Goal: Transaction & Acquisition: Obtain resource

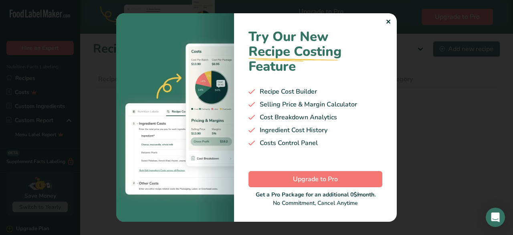
click at [387, 20] on div "✕" at bounding box center [388, 22] width 5 height 10
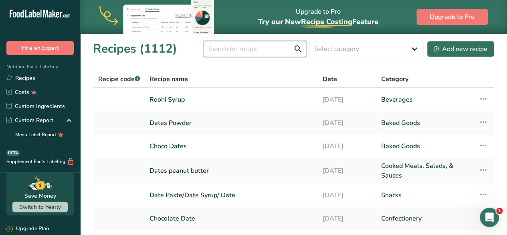
click at [249, 47] on input "text" at bounding box center [255, 49] width 103 height 16
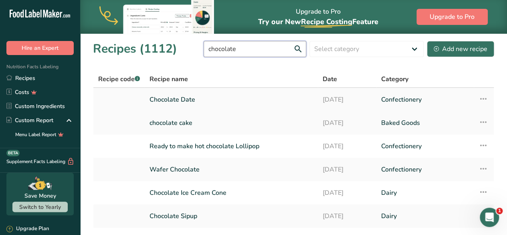
type input "chocolate"
click at [203, 98] on link "Chocolate Date" at bounding box center [232, 99] width 164 height 17
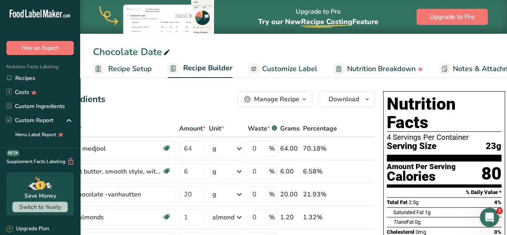
click at [300, 62] on link "Customize Label" at bounding box center [283, 69] width 69 height 18
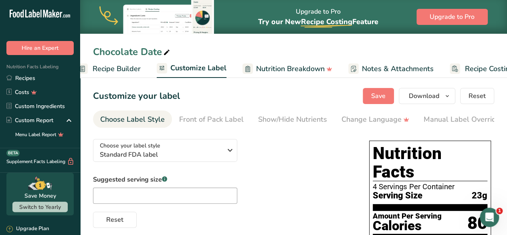
scroll to position [0, 118]
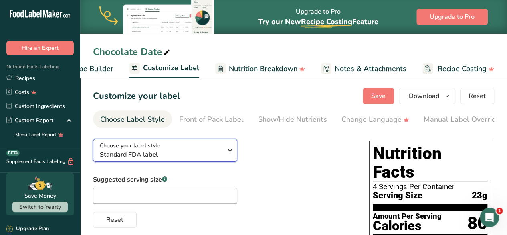
click at [221, 150] on div "Choose your label style Standard FDA label" at bounding box center [161, 150] width 122 height 18
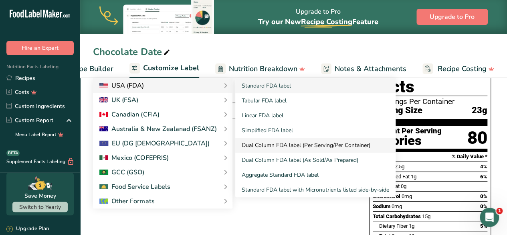
scroll to position [85, 0]
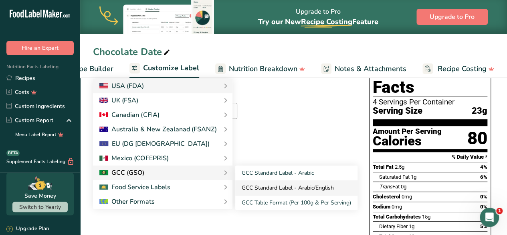
click at [279, 187] on link "GCC Standard Label - Arabic/English" at bounding box center [296, 187] width 122 height 15
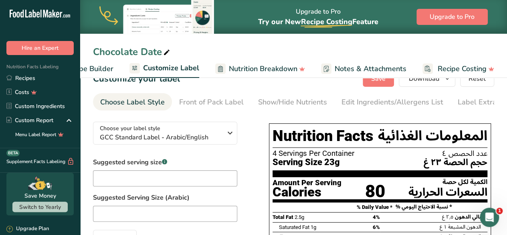
scroll to position [0, 0]
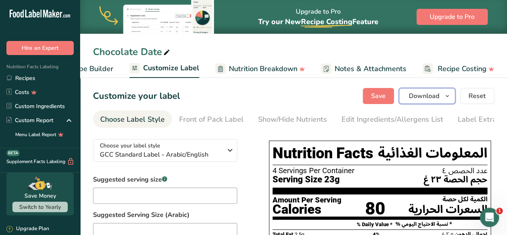
click at [452, 97] on span "button" at bounding box center [448, 96] width 10 height 10
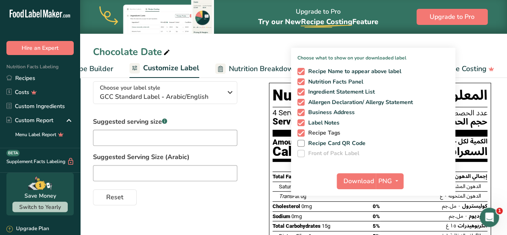
scroll to position [60, 0]
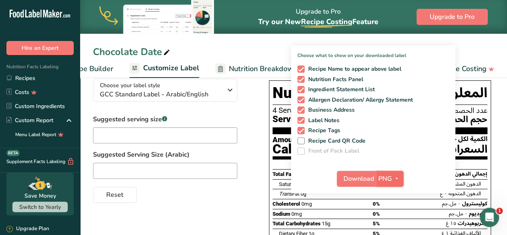
click at [388, 181] on span "PNG" at bounding box center [386, 179] width 14 height 10
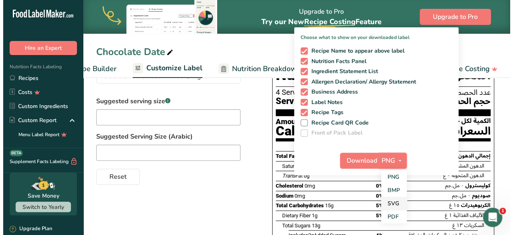
scroll to position [84, 0]
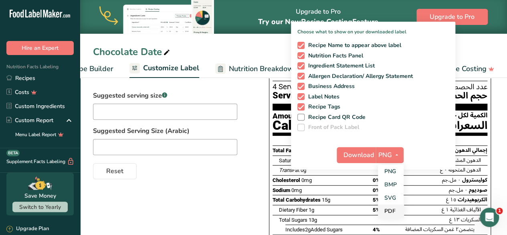
click at [388, 210] on link "PDF" at bounding box center [391, 210] width 26 height 13
click at [357, 152] on span "Download" at bounding box center [359, 155] width 30 height 10
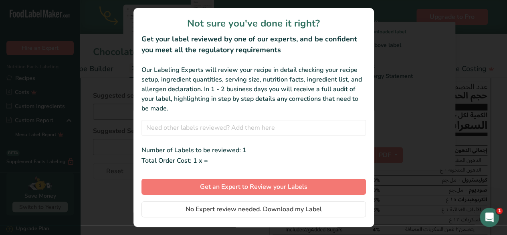
scroll to position [0, 112]
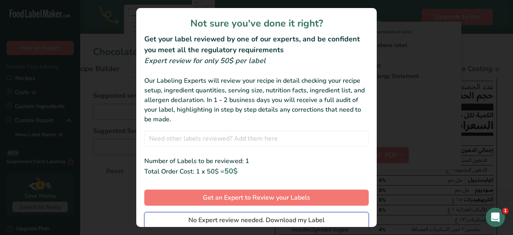
click at [299, 219] on span "No Expert review needed. Download my Label" at bounding box center [257, 220] width 136 height 10
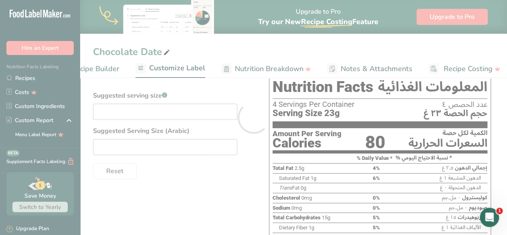
scroll to position [0, 0]
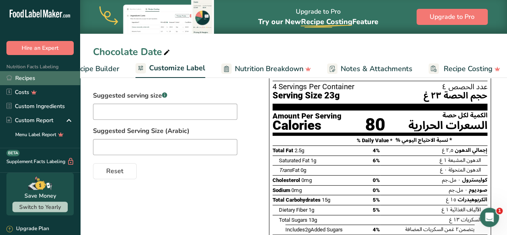
click at [23, 78] on link "Recipes" at bounding box center [40, 78] width 80 height 14
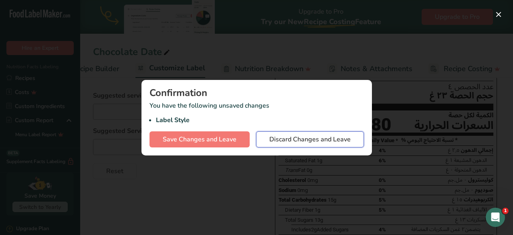
click at [289, 141] on span "Discard Changes and Leave" at bounding box center [310, 139] width 81 height 10
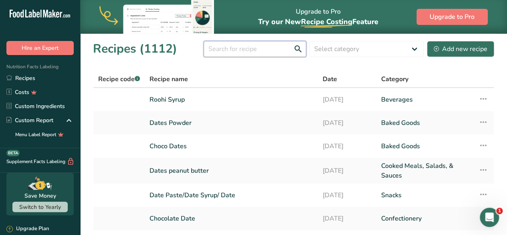
click at [247, 47] on input "text" at bounding box center [255, 49] width 103 height 16
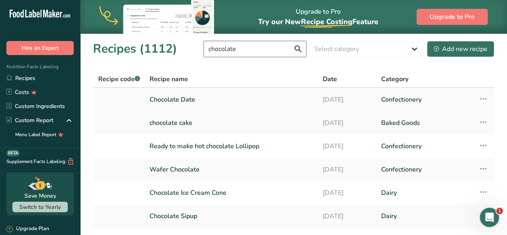
type input "chocolate"
click at [185, 97] on link "Chocolate Date" at bounding box center [232, 99] width 164 height 17
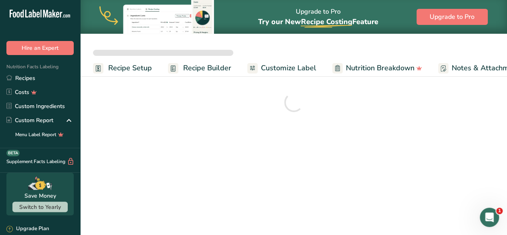
click at [302, 61] on link "Customize Label" at bounding box center [281, 68] width 69 height 18
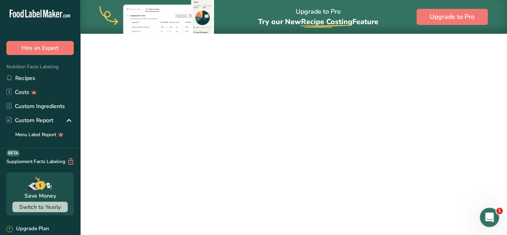
scroll to position [0, 27]
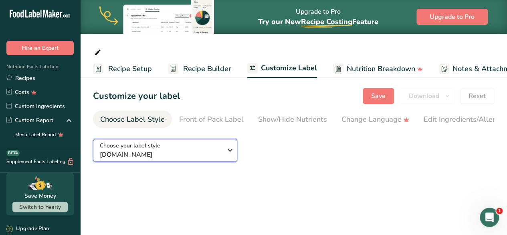
click at [224, 152] on div "Choose your label style [DOMAIN_NAME]" at bounding box center [164, 150] width 128 height 18
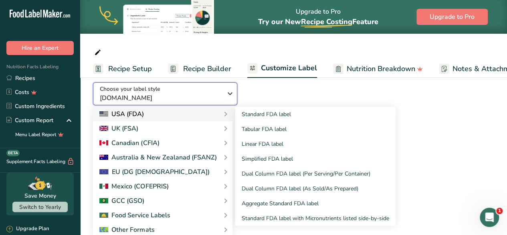
scroll to position [60, 0]
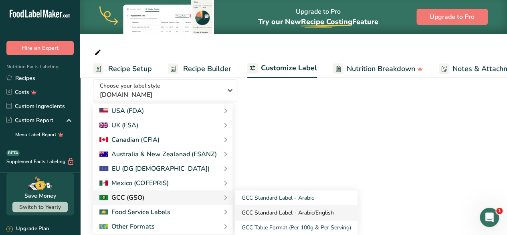
click at [269, 216] on link "GCC Standard Label - Arabic/English" at bounding box center [296, 212] width 122 height 15
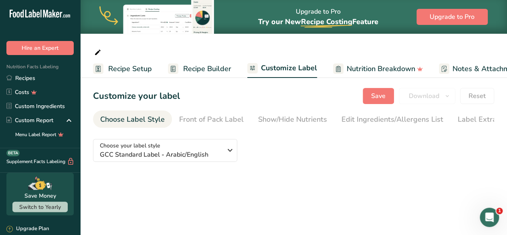
scroll to position [0, 0]
click at [130, 70] on span "Recipe Setup" at bounding box center [130, 68] width 44 height 11
click at [130, 70] on span "Recipe Setup" at bounding box center [127, 68] width 44 height 11
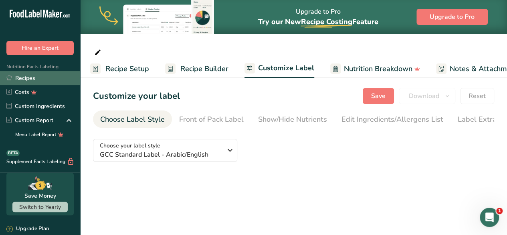
click at [30, 77] on link "Recipes" at bounding box center [40, 78] width 80 height 14
click at [19, 82] on link "Recipes" at bounding box center [40, 78] width 80 height 14
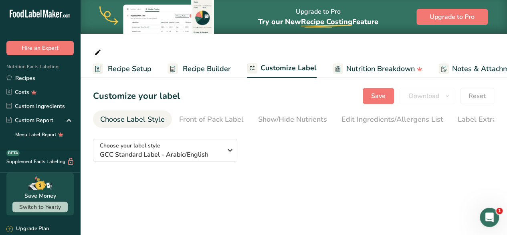
scroll to position [0, 0]
click at [22, 79] on link "Recipes" at bounding box center [40, 78] width 80 height 14
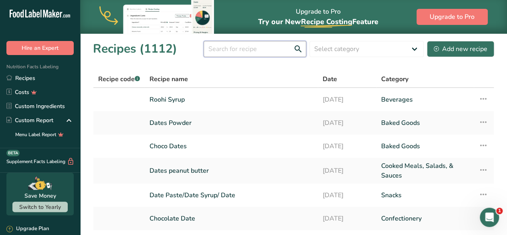
click at [263, 49] on input "text" at bounding box center [255, 49] width 103 height 16
type input "h"
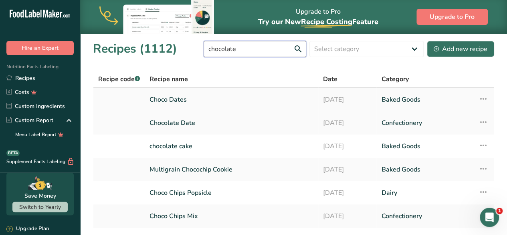
type input "chocolate"
click at [198, 103] on link "Choco Dates" at bounding box center [232, 99] width 164 height 17
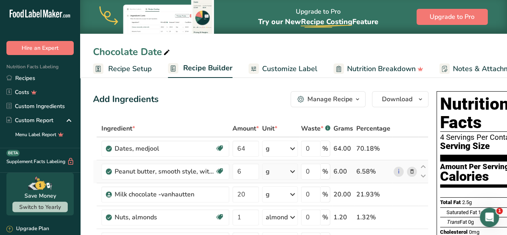
scroll to position [0, 53]
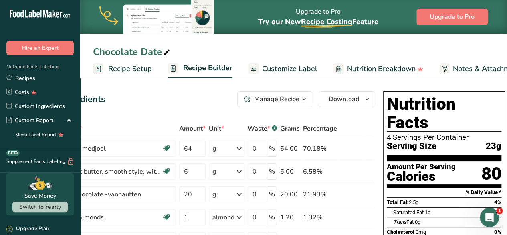
click at [288, 73] on span "Customize Label" at bounding box center [289, 68] width 55 height 11
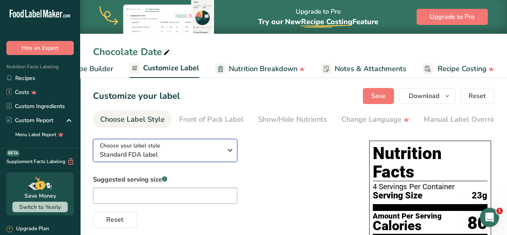
click at [213, 159] on span "Standard FDA label" at bounding box center [161, 155] width 122 height 10
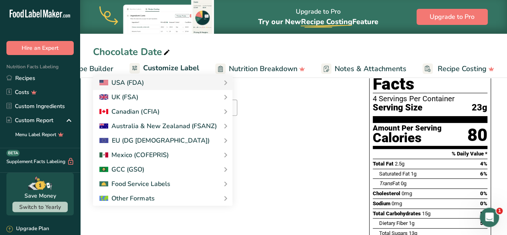
scroll to position [90, 0]
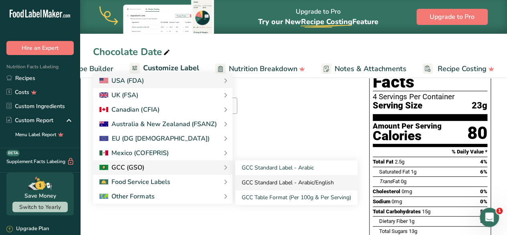
click at [286, 188] on link "GCC Standard Label - Arabic/English" at bounding box center [296, 182] width 122 height 15
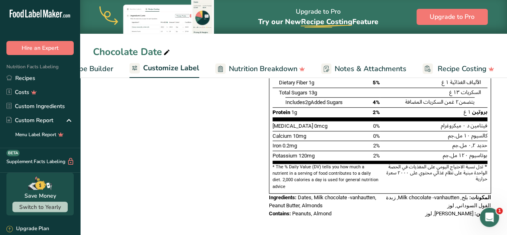
scroll to position [0, 0]
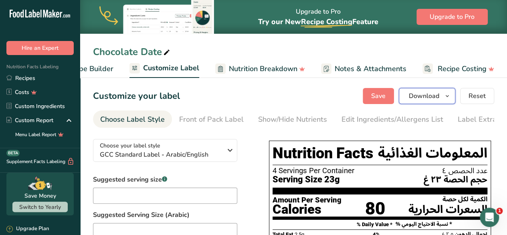
click at [447, 96] on icon "button" at bounding box center [447, 96] width 6 height 10
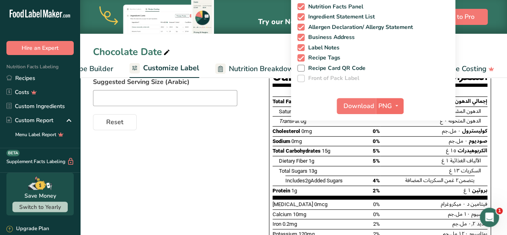
scroll to position [133, 0]
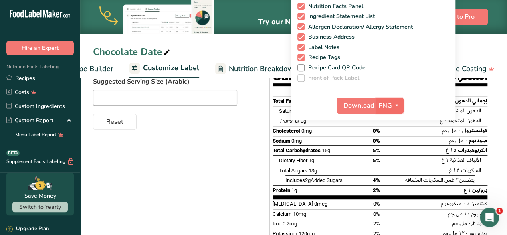
click at [392, 109] on span "PNG" at bounding box center [386, 106] width 14 height 10
click at [393, 160] on link "PDF" at bounding box center [391, 161] width 26 height 13
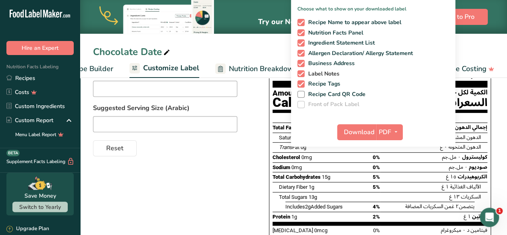
scroll to position [101, 0]
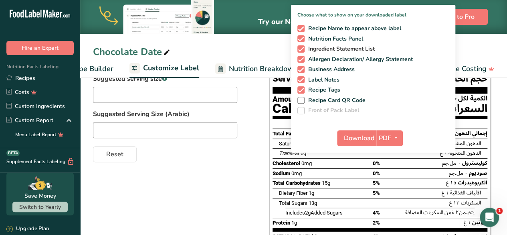
click at [302, 49] on span at bounding box center [301, 48] width 7 height 7
click at [302, 49] on input "Ingredient Statement List" at bounding box center [300, 48] width 5 height 5
checkbox input "false"
click at [304, 60] on span at bounding box center [301, 59] width 7 height 7
click at [303, 60] on input "Allergen Declaration/ Allergy Statement" at bounding box center [300, 59] width 5 height 5
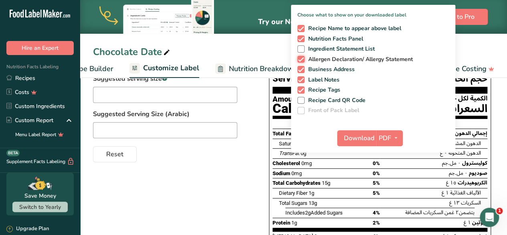
checkbox input "false"
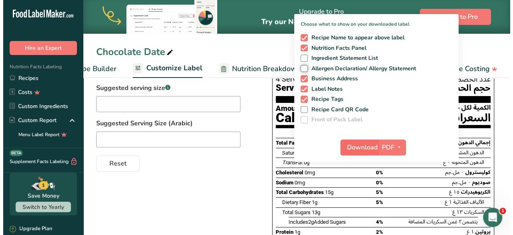
scroll to position [93, 0]
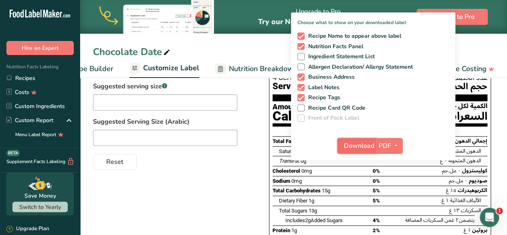
click at [365, 144] on span "Download" at bounding box center [359, 146] width 30 height 10
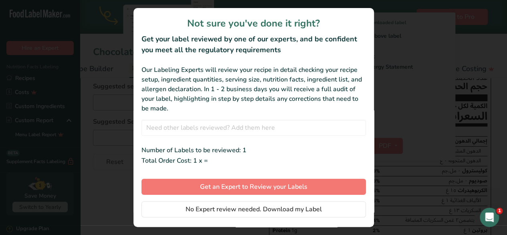
scroll to position [0, 112]
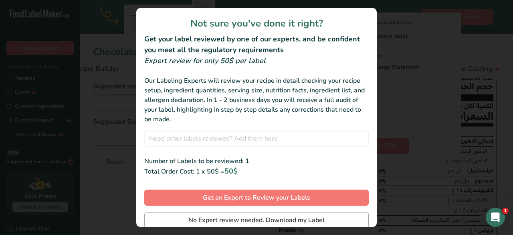
click at [289, 211] on div "Not sure you've done it right? Get your label reviewed by one of our experts, a…" at bounding box center [256, 117] width 241 height 219
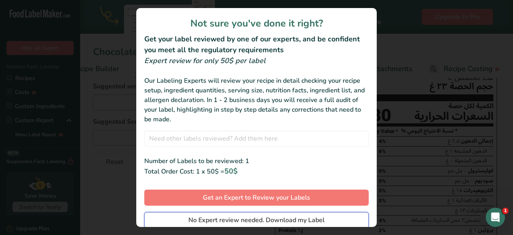
click at [308, 221] on span "No Expert review needed. Download my Label" at bounding box center [257, 220] width 136 height 10
click at [0, 0] on div at bounding box center [0, 0] width 0 height 0
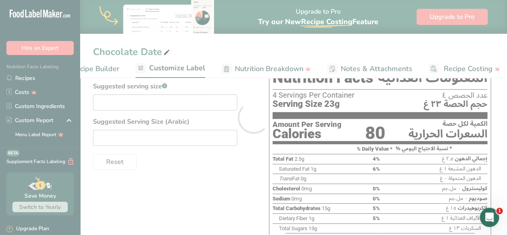
scroll to position [0, 0]
